Goal: Transaction & Acquisition: Purchase product/service

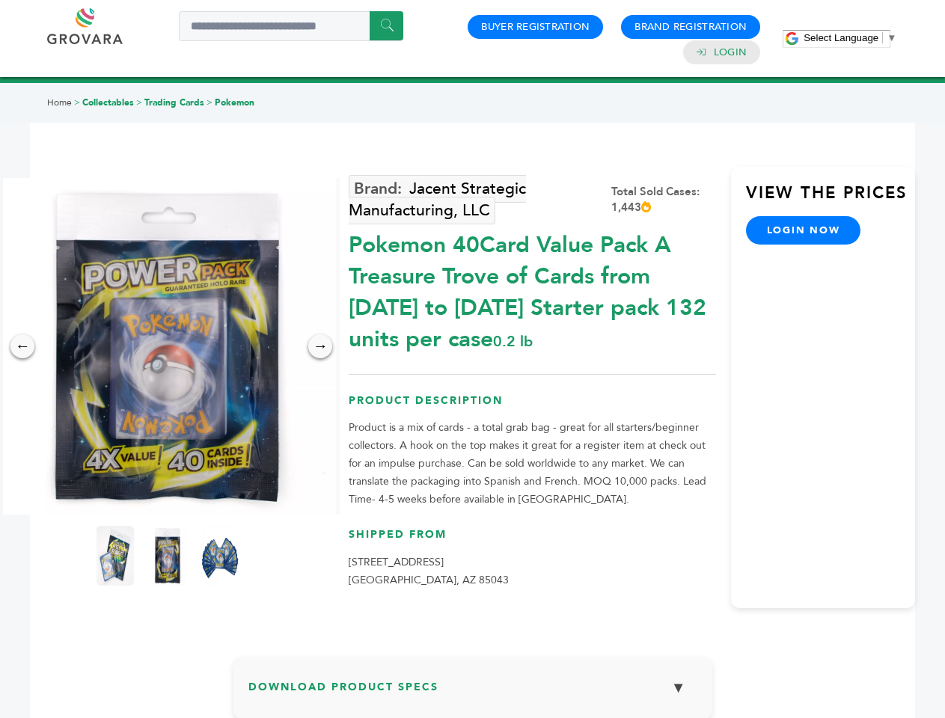
click at [850, 37] on span "Select Language" at bounding box center [840, 37] width 75 height 11
click at [168, 346] on img at bounding box center [167, 346] width 337 height 337
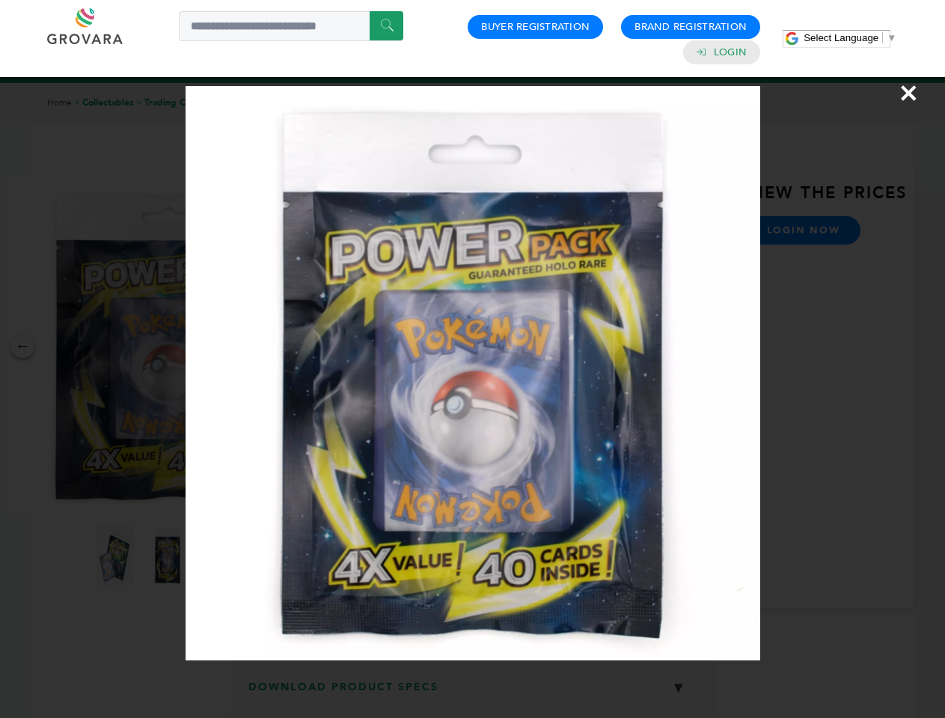
click at [22, 346] on div "×" at bounding box center [472, 359] width 945 height 718
click at [320, 346] on div "→" at bounding box center [320, 346] width 24 height 24
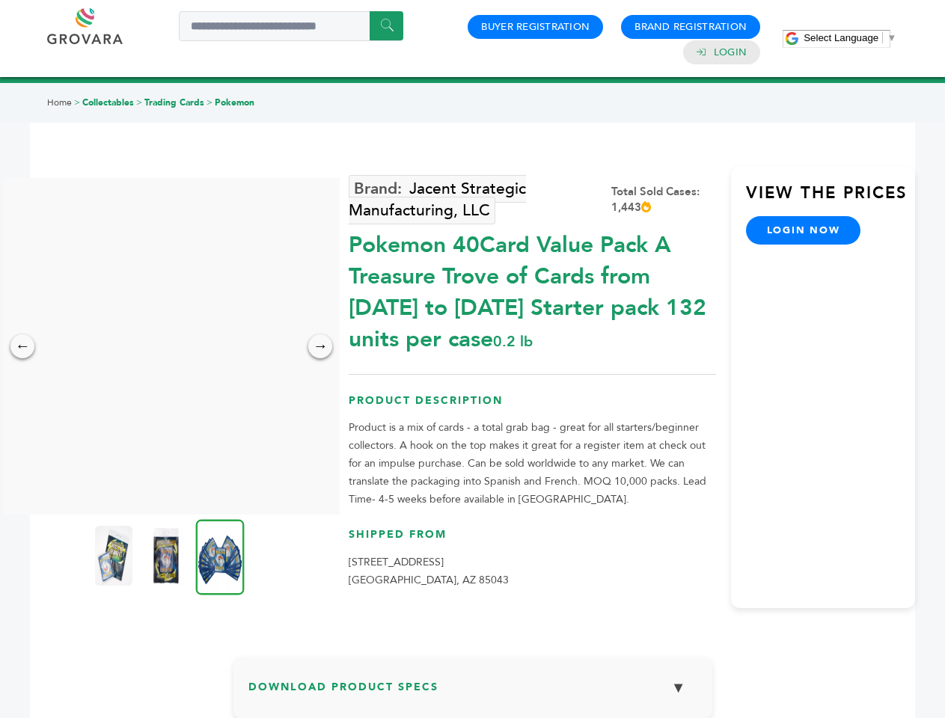
click at [115, 556] on img at bounding box center [113, 556] width 37 height 60
click at [0, 0] on div "×" at bounding box center [0, 0] width 0 height 0
click at [220, 556] on img at bounding box center [220, 557] width 49 height 76
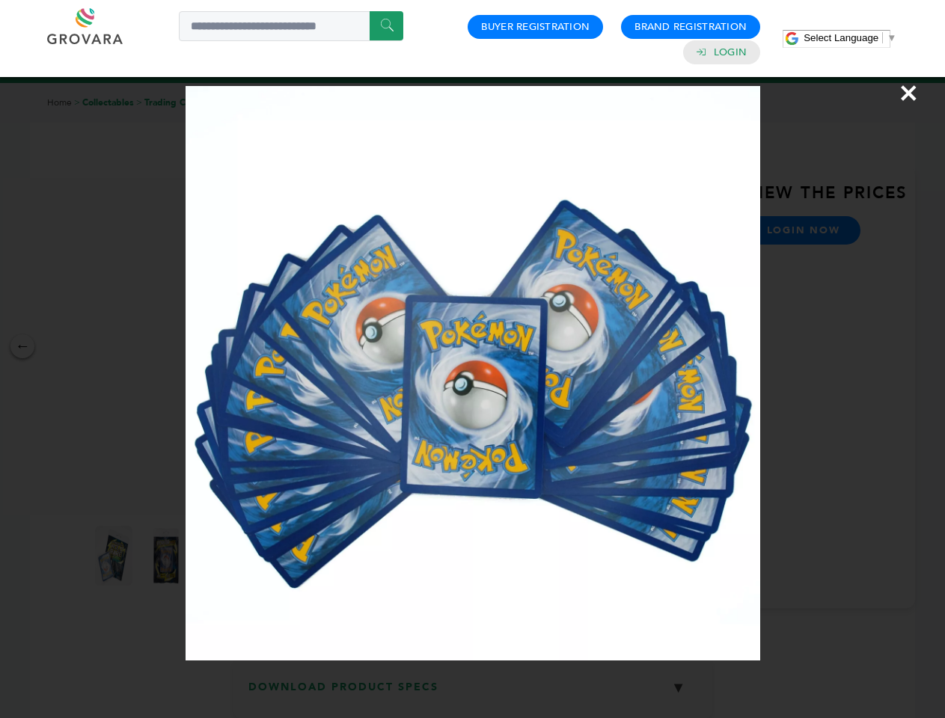
click at [473, 693] on div "×" at bounding box center [472, 359] width 945 height 718
